Goal: Task Accomplishment & Management: Manage account settings

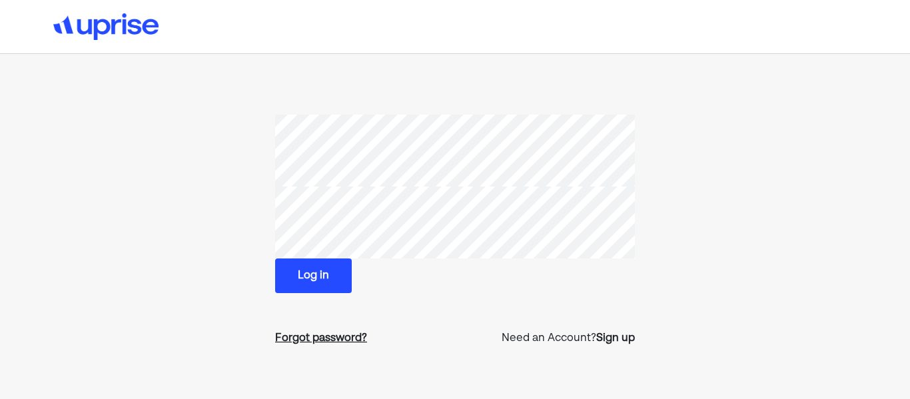
click at [324, 339] on div "Forgot password?" at bounding box center [321, 338] width 92 height 16
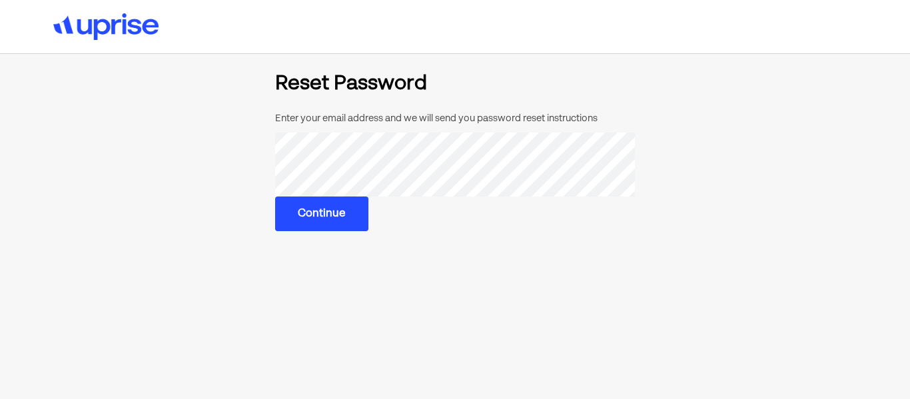
click at [322, 230] on main "Reset Password Enter your email address and we will send you password reset ins…" at bounding box center [455, 252] width 637 height 357
click at [320, 215] on button "Continue" at bounding box center [321, 212] width 93 height 35
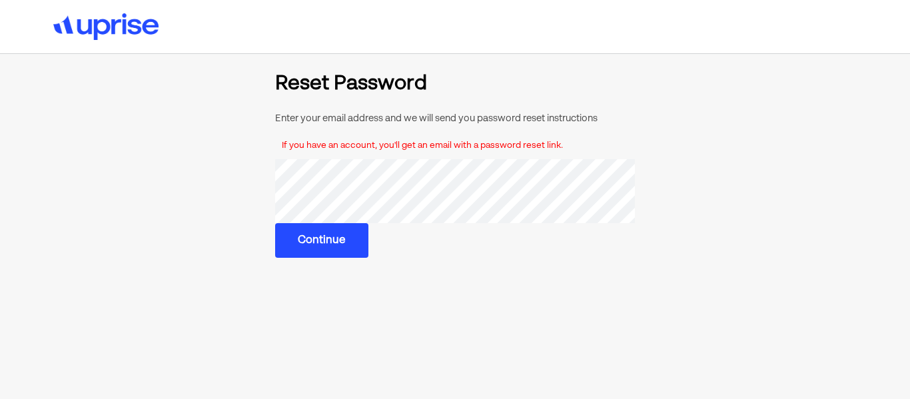
click at [144, 181] on main "Reset Password Enter your email address and we will send you password reset ins…" at bounding box center [455, 252] width 637 height 357
click at [327, 250] on button "Continue" at bounding box center [321, 240] width 93 height 35
click at [335, 223] on button "Continue" at bounding box center [321, 240] width 93 height 35
click at [354, 230] on button "Continue" at bounding box center [321, 239] width 93 height 35
click at [334, 248] on button "Continue" at bounding box center [321, 240] width 93 height 35
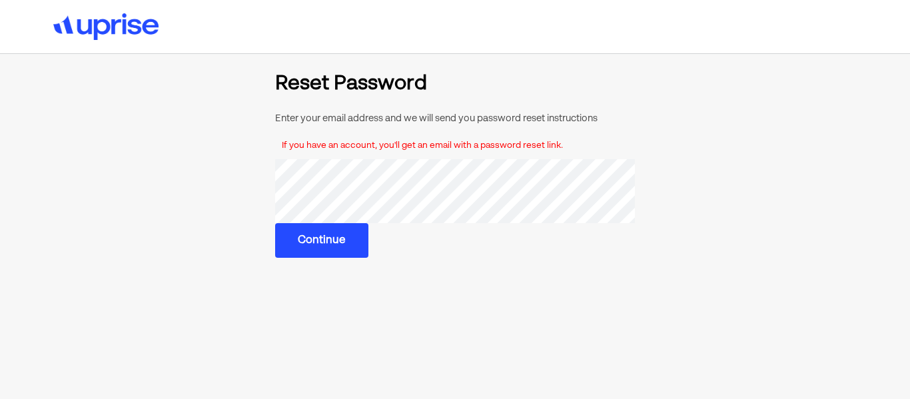
click at [190, 168] on section "Reset Password Enter your email address and we will send you password reset ins…" at bounding box center [455, 166] width 605 height 184
click at [324, 253] on button "Continue" at bounding box center [321, 240] width 93 height 35
